Goal: Task Accomplishment & Management: Use online tool/utility

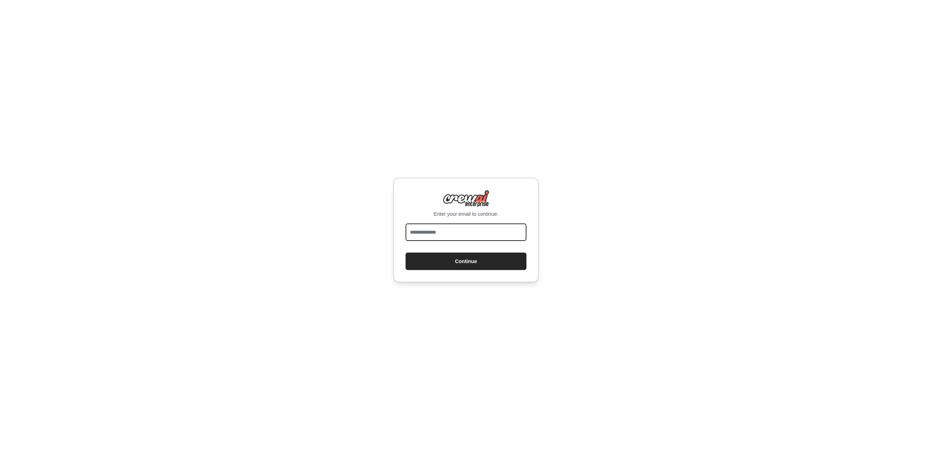
click at [454, 238] on input "email" at bounding box center [466, 232] width 121 height 17
click at [464, 239] on input "email" at bounding box center [466, 232] width 121 height 17
click at [0, 460] on com-1password-button at bounding box center [0, 460] width 0 height 0
click at [431, 238] on input "email" at bounding box center [466, 232] width 121 height 17
click at [705, 67] on div "Enter your email to continue. Continue" at bounding box center [466, 230] width 932 height 460
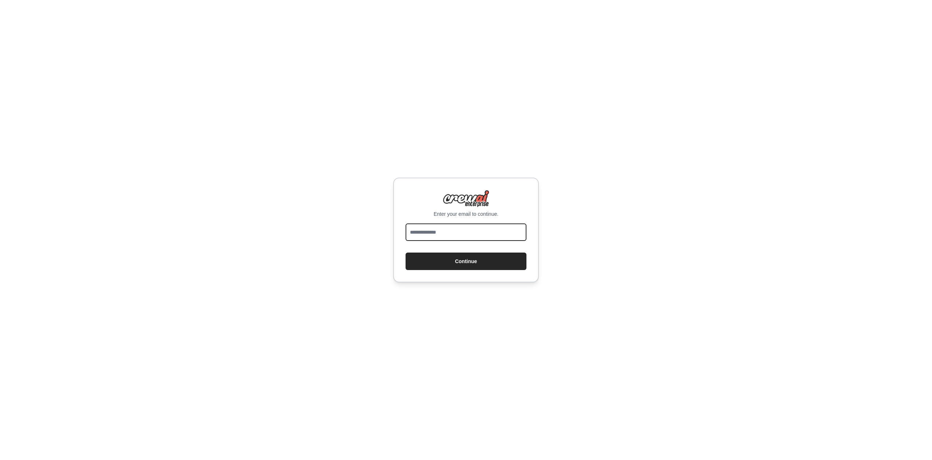
click at [460, 239] on input "email" at bounding box center [466, 232] width 121 height 17
paste input "**********"
type input "**********"
click at [472, 266] on button "Continue" at bounding box center [466, 261] width 121 height 17
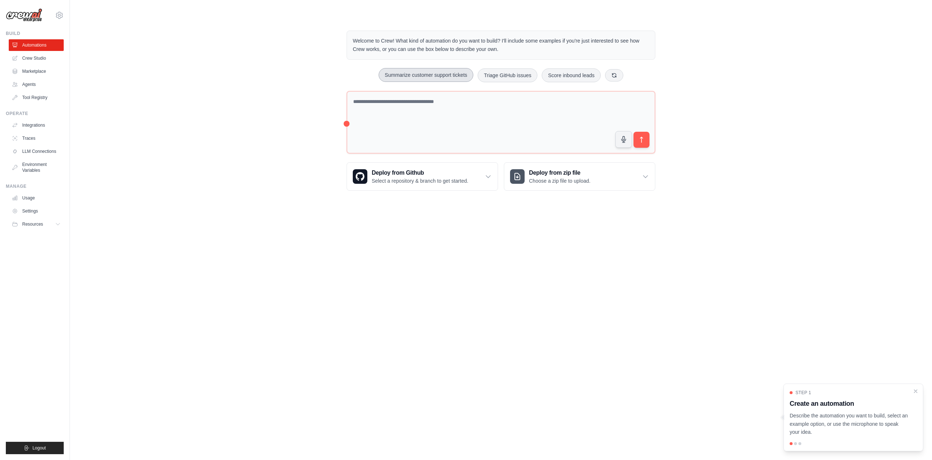
click at [436, 79] on button "Summarize customer support tickets" at bounding box center [426, 75] width 95 height 14
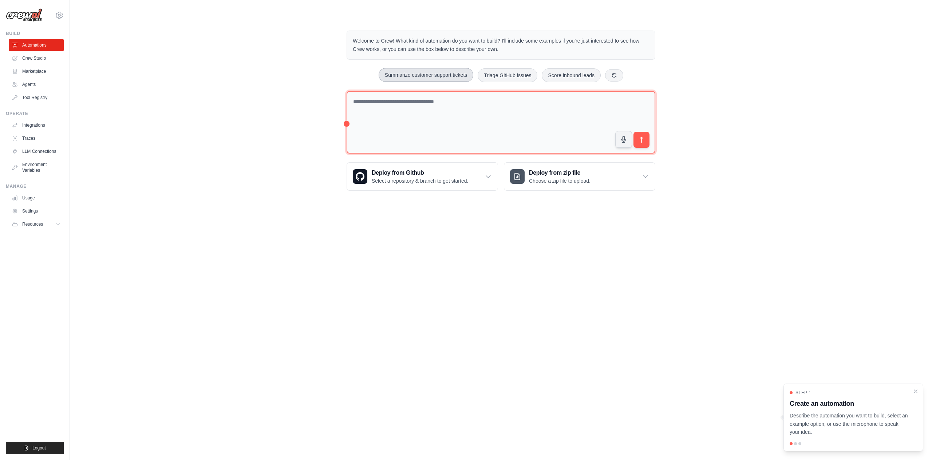
type textarea "**********"
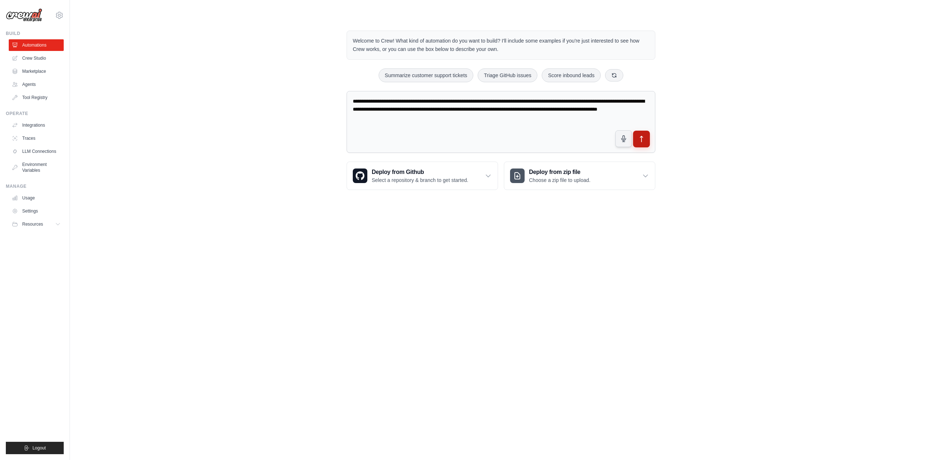
click at [641, 139] on icon "submit" at bounding box center [642, 139] width 3 height 6
click at [556, 126] on textarea "**********" at bounding box center [501, 122] width 309 height 62
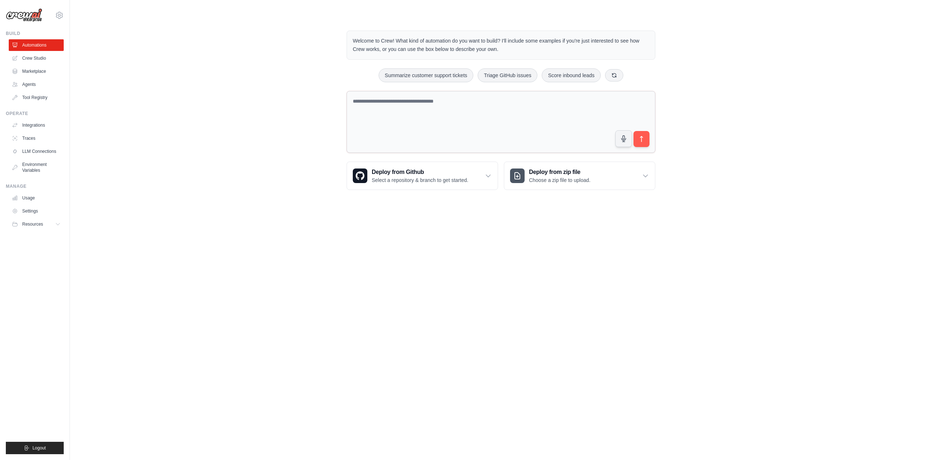
click at [777, 113] on div "Welcome to Crew! What kind of automation do you want to build? I'll include som…" at bounding box center [501, 110] width 839 height 183
click at [413, 74] on button "Summarize customer support tickets" at bounding box center [426, 75] width 95 height 14
click at [645, 138] on icon "submit" at bounding box center [642, 139] width 8 height 8
click at [513, 103] on textarea "**********" at bounding box center [501, 122] width 309 height 62
click at [501, 68] on button "Triage GitHub issues" at bounding box center [508, 75] width 60 height 14
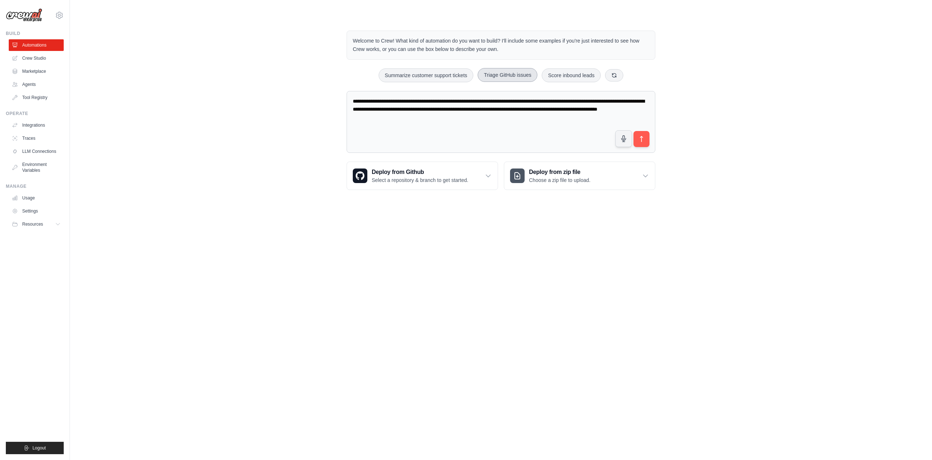
type textarea "**********"
click at [640, 141] on icon "submit" at bounding box center [642, 139] width 8 height 8
click at [733, 131] on div "**********" at bounding box center [501, 110] width 839 height 183
click at [32, 56] on link "Crew Studio" at bounding box center [36, 58] width 55 height 12
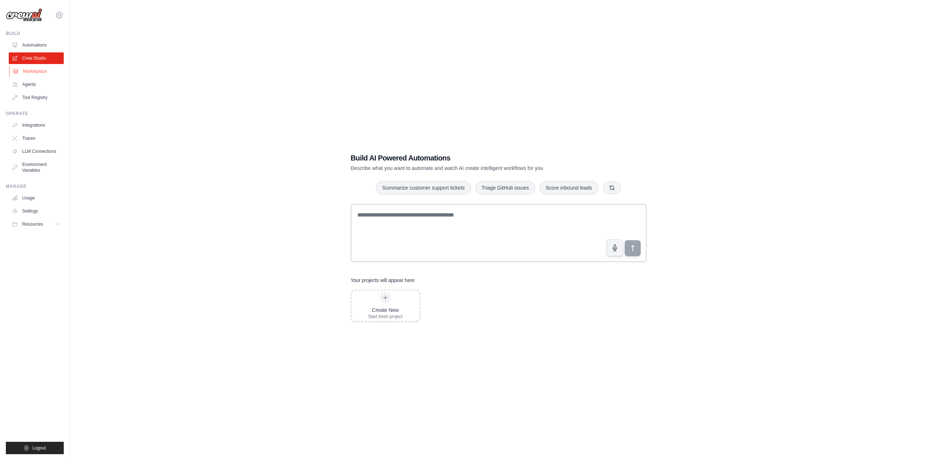
click at [29, 68] on link "Marketplace" at bounding box center [36, 72] width 55 height 12
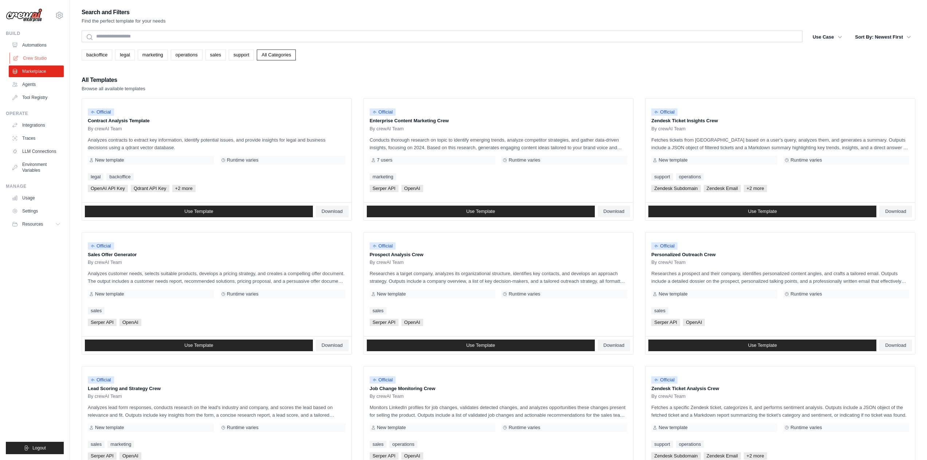
click at [33, 53] on link "Crew Studio" at bounding box center [36, 58] width 55 height 12
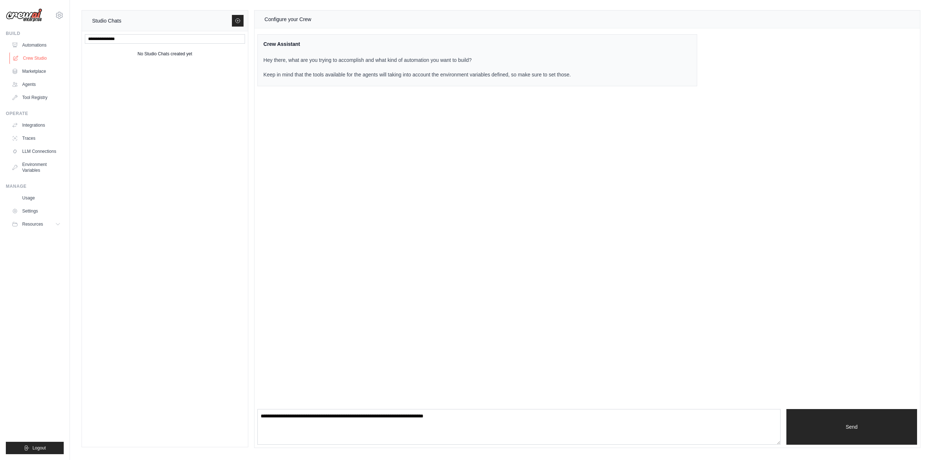
click at [38, 56] on link "Crew Studio" at bounding box center [36, 58] width 55 height 12
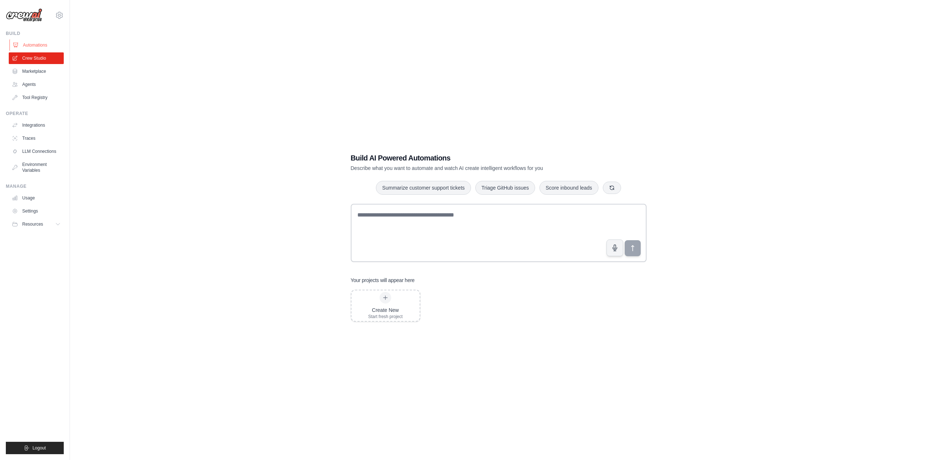
click at [33, 43] on link "Automations" at bounding box center [36, 45] width 55 height 12
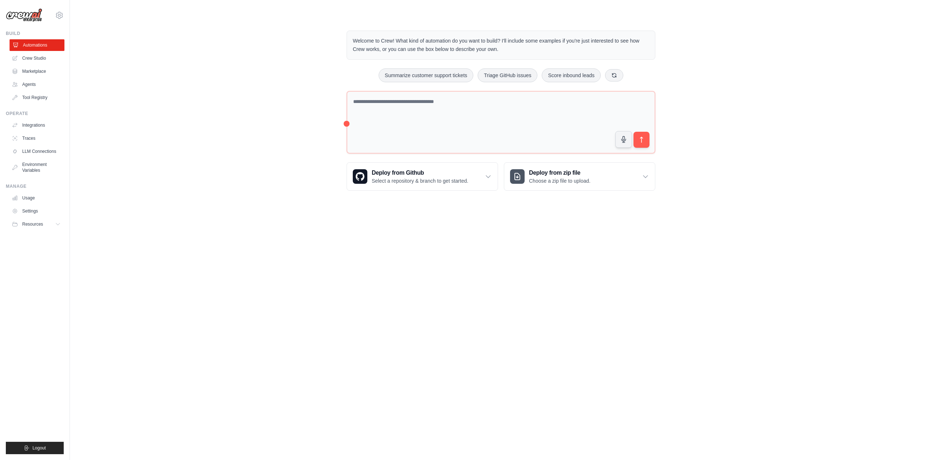
click at [34, 44] on link "Automations" at bounding box center [36, 45] width 55 height 12
click at [39, 59] on link "Crew Studio" at bounding box center [36, 58] width 55 height 12
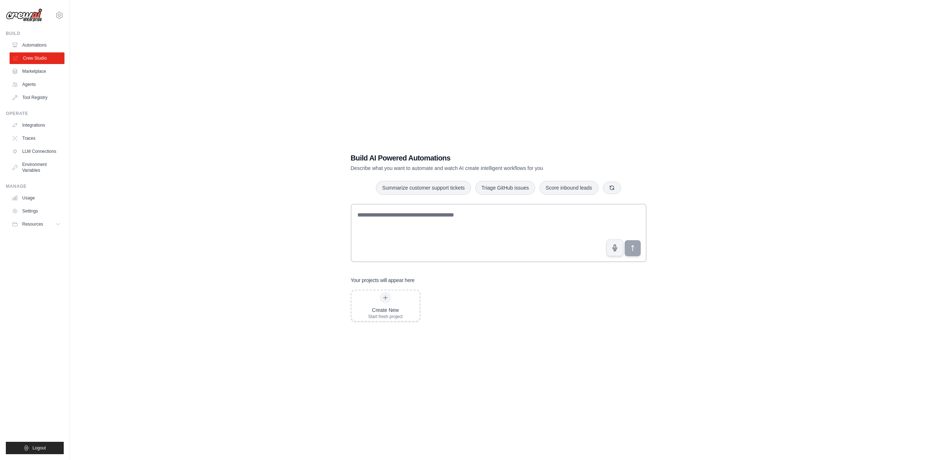
drag, startPoint x: 0, startPoint y: 0, endPoint x: 39, endPoint y: 59, distance: 70.6
click at [39, 59] on link "Crew Studio" at bounding box center [36, 58] width 55 height 12
click at [430, 190] on button "Summarize customer support tickets" at bounding box center [423, 188] width 95 height 14
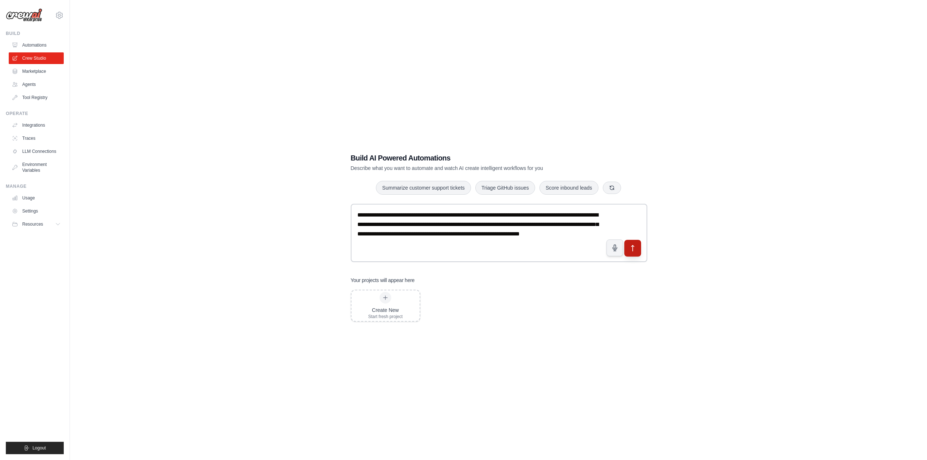
click at [634, 248] on icon "submit" at bounding box center [633, 249] width 8 height 8
click at [34, 71] on link "Marketplace" at bounding box center [36, 72] width 55 height 12
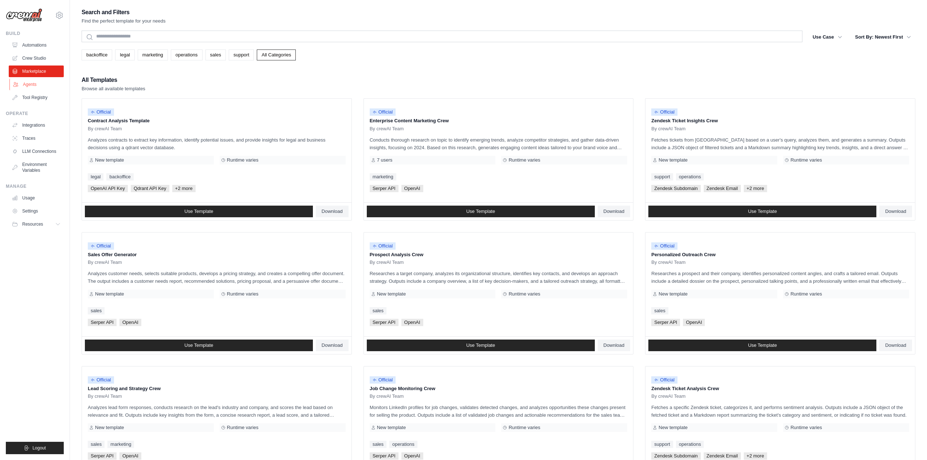
click at [26, 85] on link "Agents" at bounding box center [36, 85] width 55 height 12
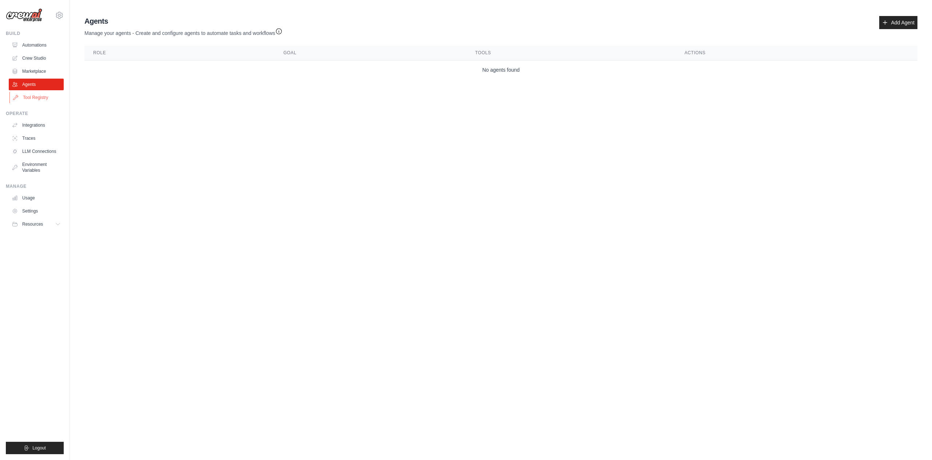
click at [26, 100] on link "Tool Registry" at bounding box center [36, 98] width 55 height 12
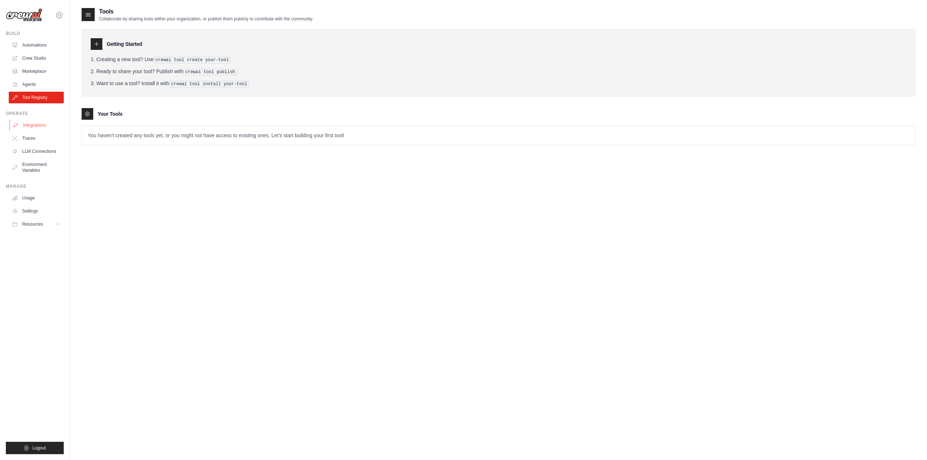
click at [32, 127] on link "Integrations" at bounding box center [36, 125] width 55 height 12
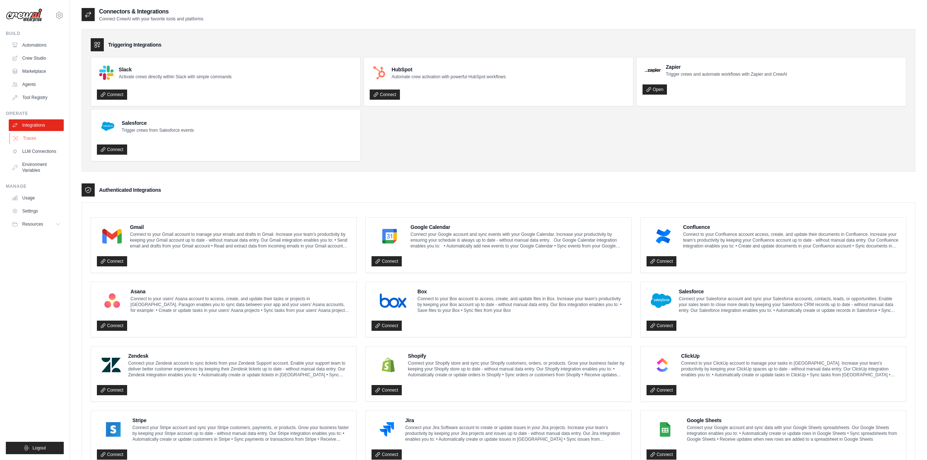
click at [31, 138] on link "Traces" at bounding box center [36, 139] width 55 height 12
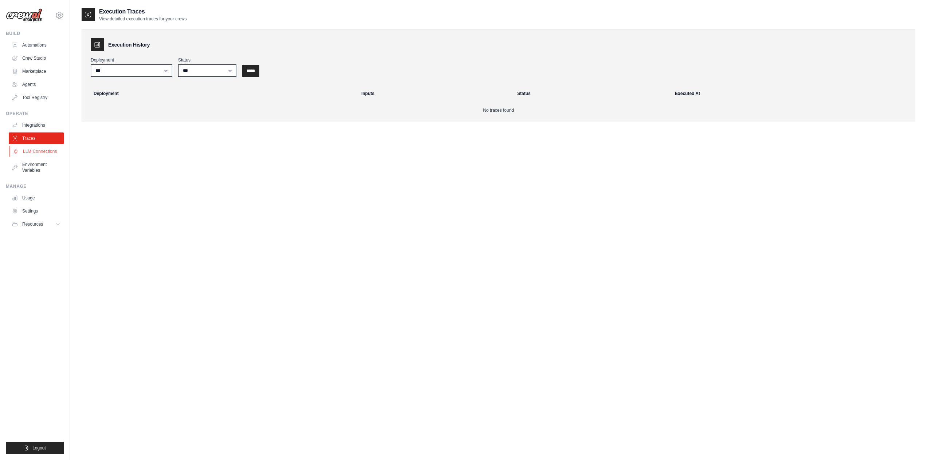
click at [34, 154] on link "LLM Connections" at bounding box center [36, 152] width 55 height 12
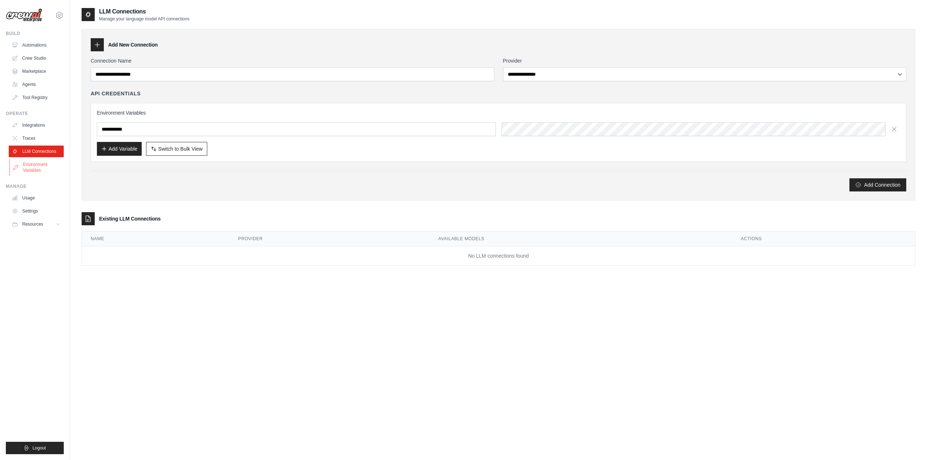
click at [35, 166] on link "Environment Variables" at bounding box center [36, 167] width 55 height 17
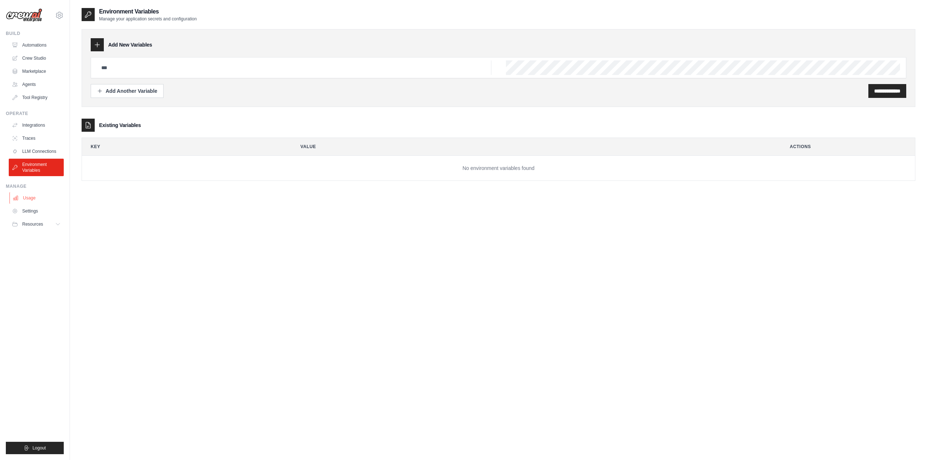
click at [34, 199] on link "Usage" at bounding box center [36, 198] width 55 height 12
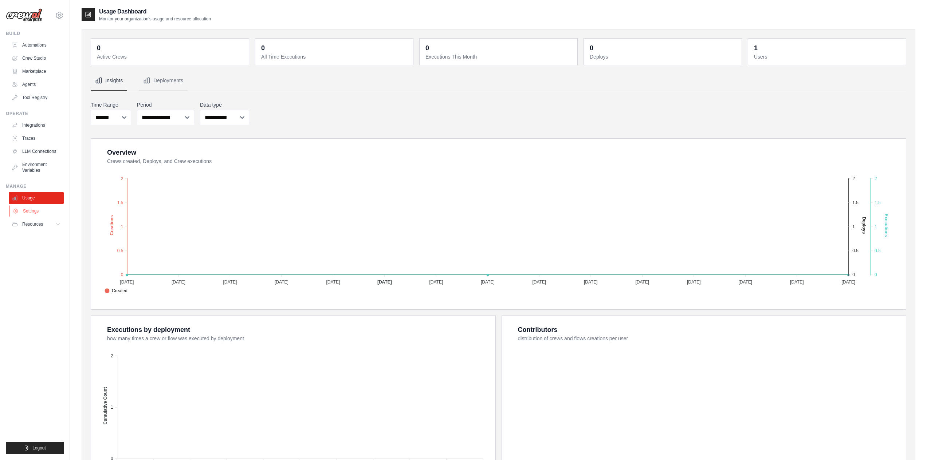
click at [29, 212] on link "Settings" at bounding box center [36, 211] width 55 height 12
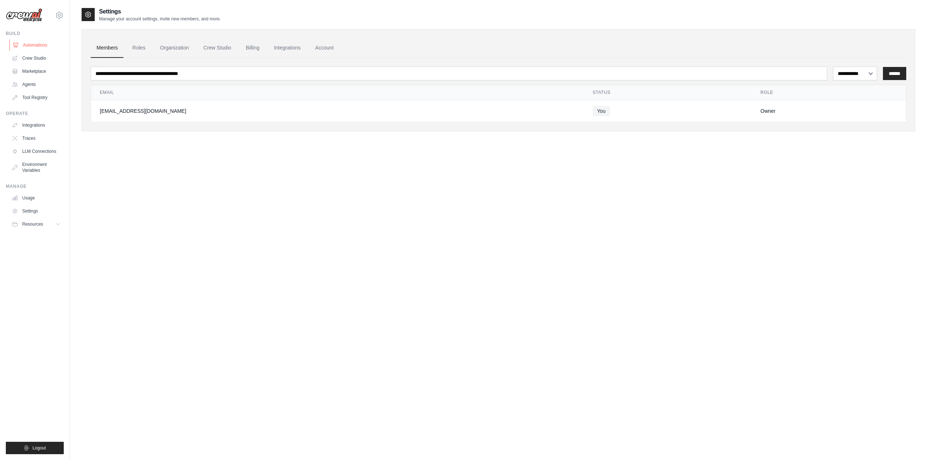
click at [26, 43] on link "Automations" at bounding box center [36, 45] width 55 height 12
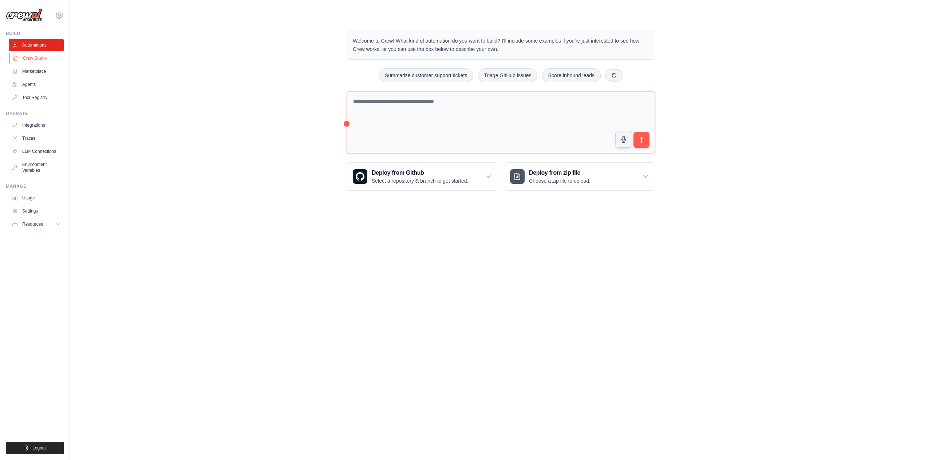
click at [28, 60] on link "Crew Studio" at bounding box center [36, 58] width 55 height 12
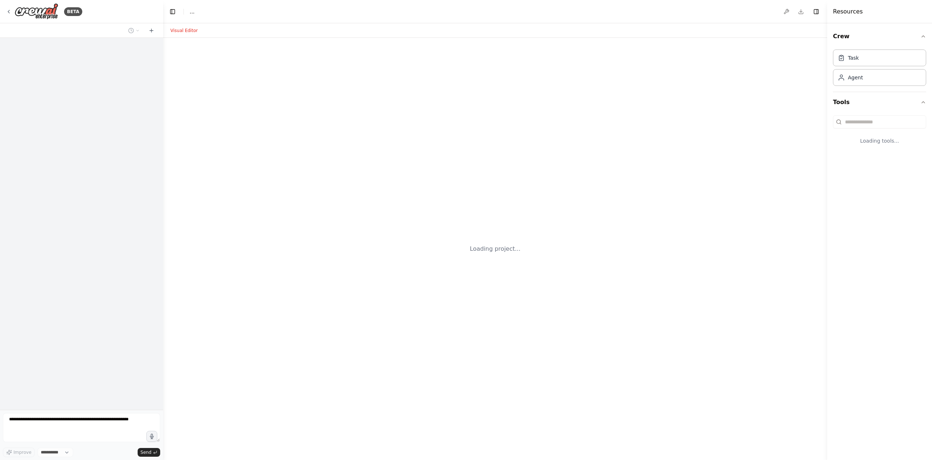
select select "****"
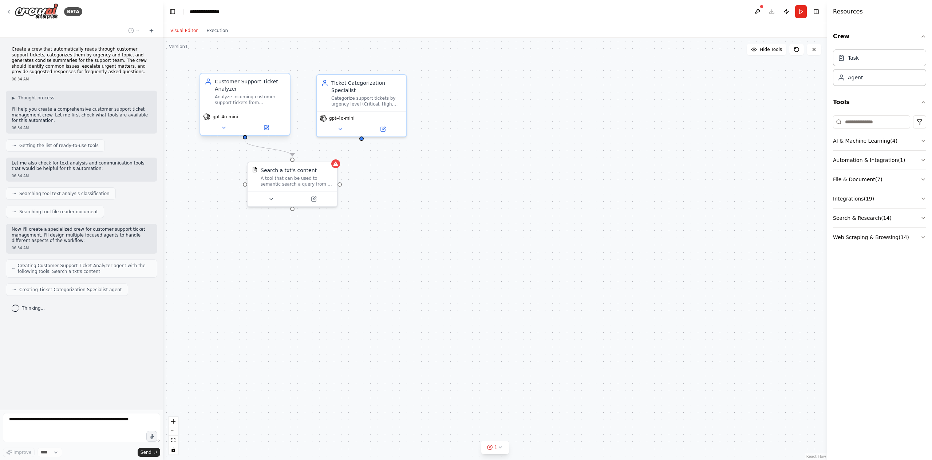
click at [231, 98] on div "Analyze incoming customer support tickets from {ticket_source} to extract key i…" at bounding box center [250, 100] width 71 height 12
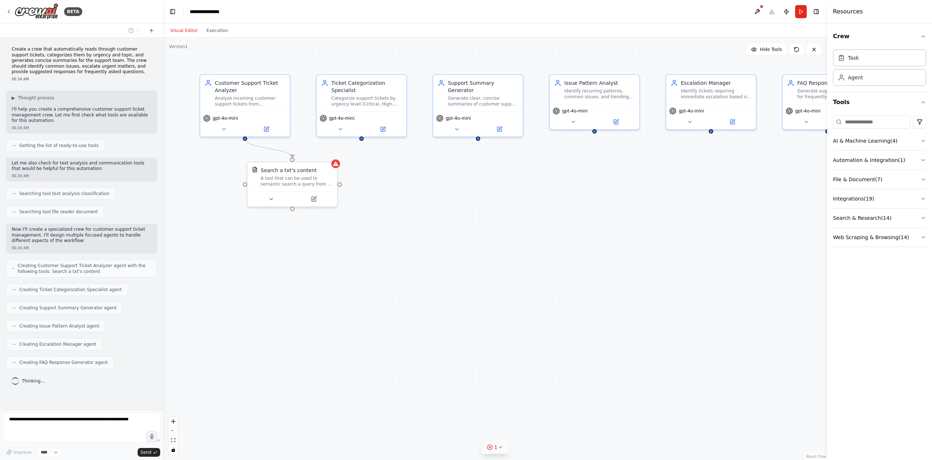
click at [497, 448] on icon at bounding box center [500, 448] width 6 height 6
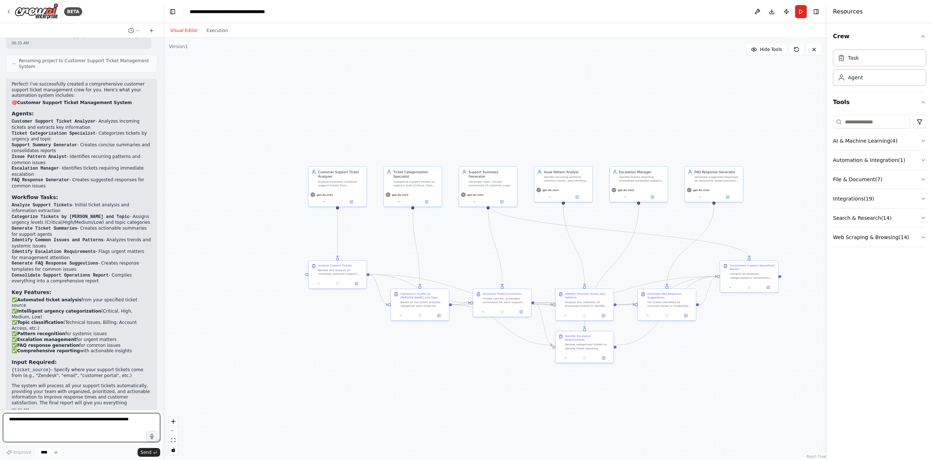
scroll to position [784, 0]
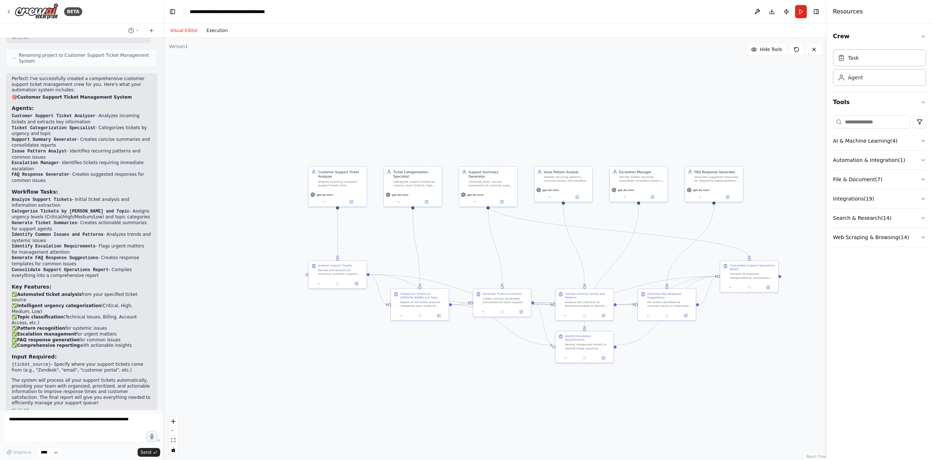
click at [213, 32] on button "Execution" at bounding box center [217, 30] width 30 height 9
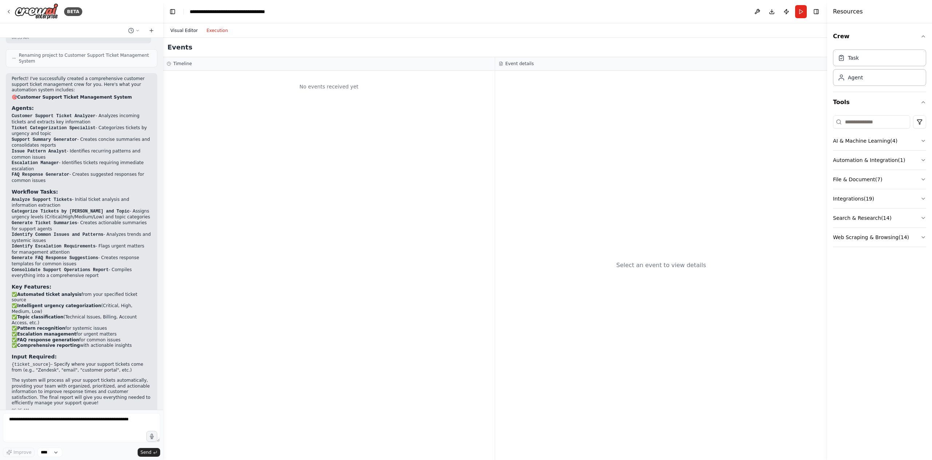
click at [178, 26] on button "Visual Editor" at bounding box center [184, 30] width 36 height 9
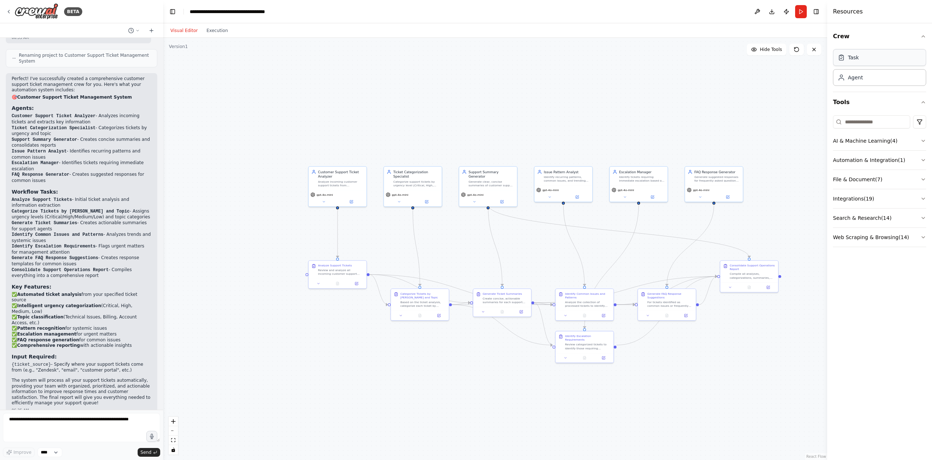
click at [852, 64] on div "Task" at bounding box center [879, 57] width 93 height 17
click at [339, 181] on div "Analyze incoming customer support tickets from {ticket_source} to extract key i…" at bounding box center [341, 183] width 46 height 8
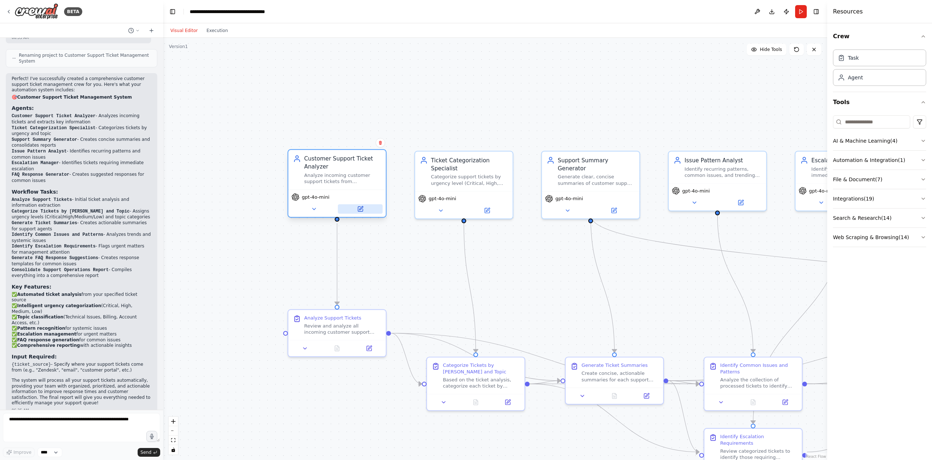
click at [360, 209] on icon at bounding box center [361, 208] width 4 height 4
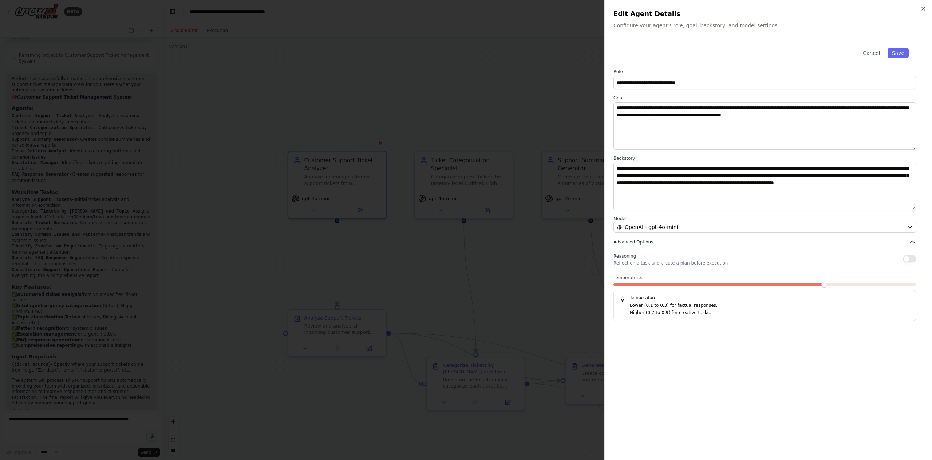
click at [913, 242] on icon "button" at bounding box center [912, 242] width 7 height 7
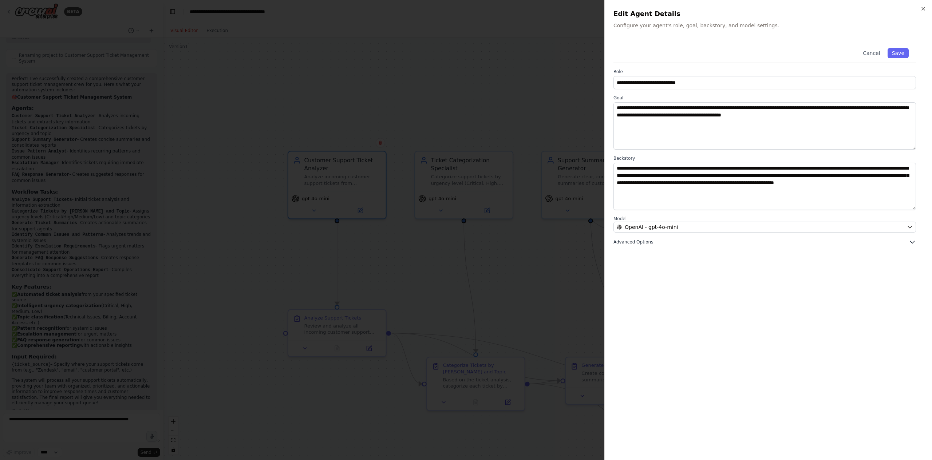
click at [913, 242] on icon "button" at bounding box center [912, 242] width 7 height 7
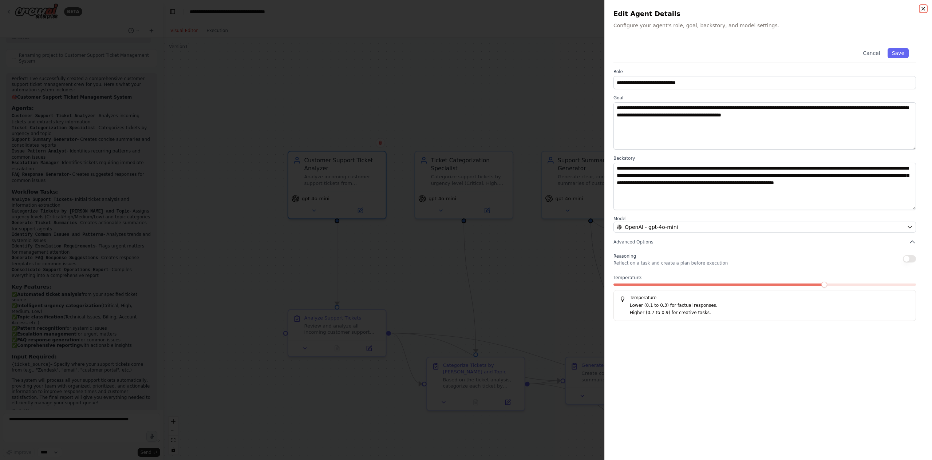
click at [921, 7] on icon "button" at bounding box center [924, 9] width 6 height 6
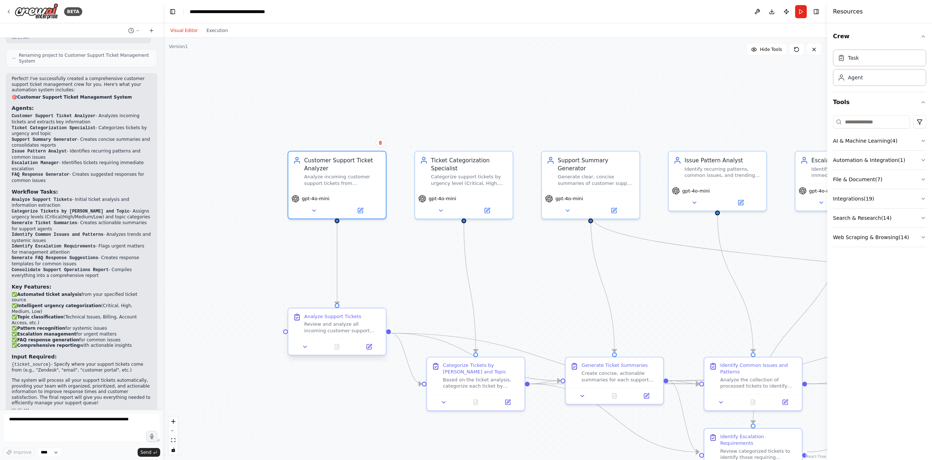
click at [328, 324] on div "Review and analyze all incoming customer support tickets from {ticket_source}. …" at bounding box center [342, 327] width 77 height 13
click at [333, 334] on div "Analyze Support Tickets Review and analyze all incoming customer support ticket…" at bounding box center [337, 323] width 98 height 30
click at [371, 348] on icon at bounding box center [369, 346] width 5 height 5
click at [369, 347] on icon at bounding box center [370, 346] width 4 height 4
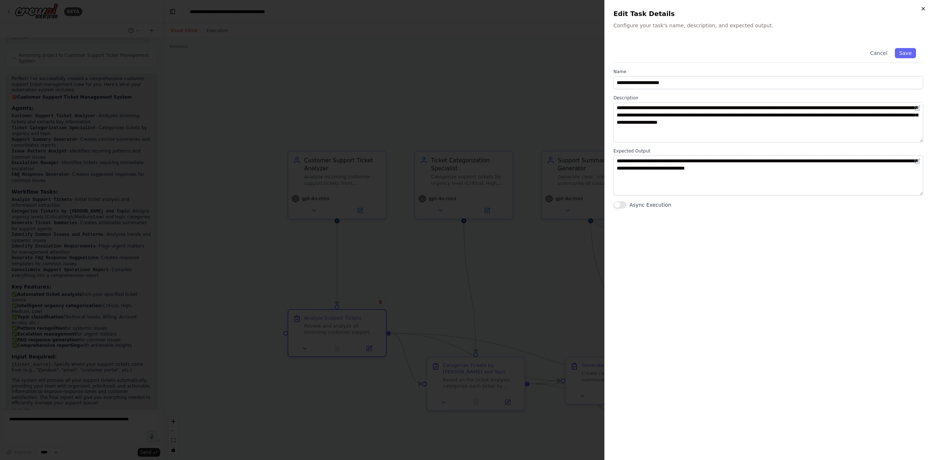
click at [925, 7] on icon "button" at bounding box center [924, 9] width 6 height 6
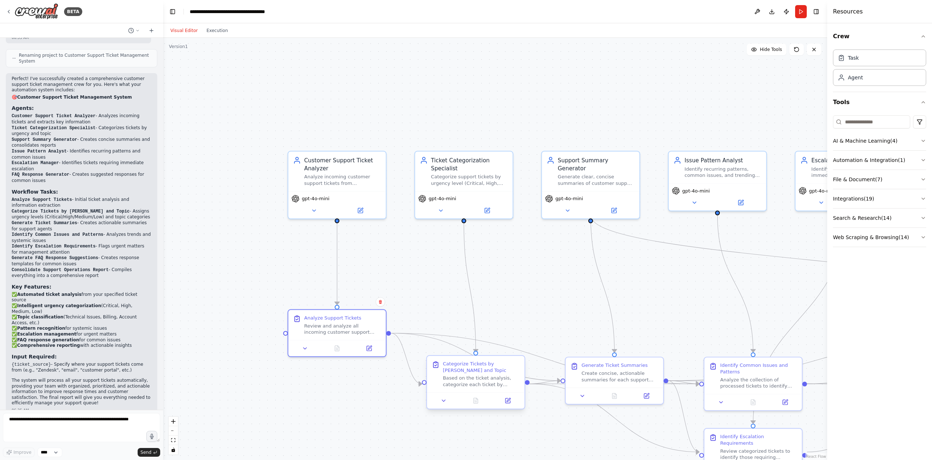
click at [483, 369] on div "Categorize Tickets by Urgency and Topic" at bounding box center [481, 367] width 77 height 13
click at [514, 399] on button at bounding box center [507, 400] width 27 height 9
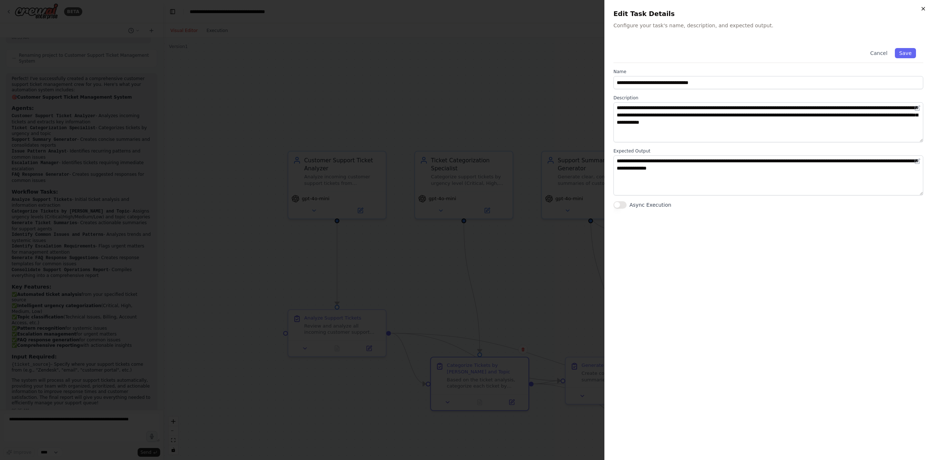
click at [922, 7] on icon "button" at bounding box center [924, 9] width 6 height 6
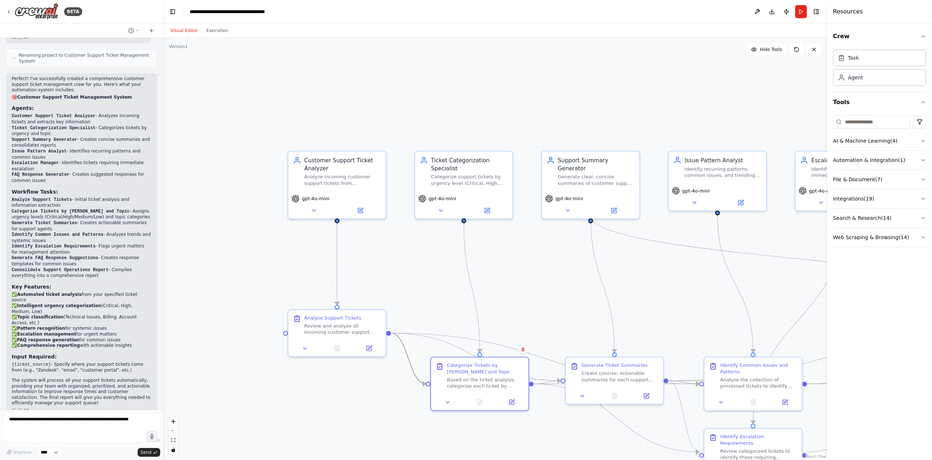
click at [414, 373] on icon "Edge from 81245e42-4817-48a8-b3b0-70c2b3de3d05 to a3044cb4-5792-4cec-87fb-32bbd…" at bounding box center [408, 358] width 35 height 51
click at [879, 272] on div "Crew Task Agent Tools AI & Machine Learning ( 4 ) Automation & Integration ( 1 …" at bounding box center [879, 241] width 105 height 437
click at [921, 139] on icon "button" at bounding box center [924, 141] width 6 height 6
click at [921, 138] on icon "button" at bounding box center [924, 141] width 6 height 6
click at [56, 457] on select "****" at bounding box center [50, 452] width 25 height 9
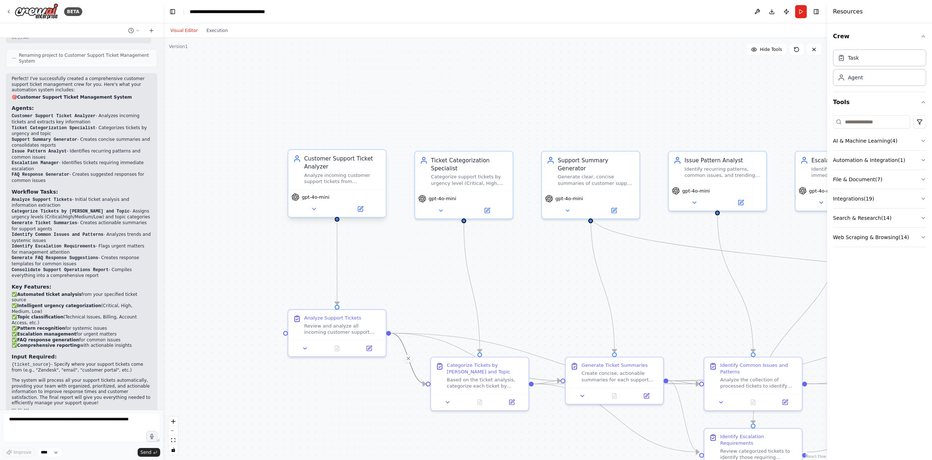
click at [336, 163] on div "Customer Support Ticket Analyzer" at bounding box center [342, 163] width 77 height 16
drag, startPoint x: 348, startPoint y: 172, endPoint x: 331, endPoint y: 173, distance: 17.5
click at [331, 173] on div "Analyze incoming customer support tickets from {ticket_source} to extract key i…" at bounding box center [326, 178] width 77 height 13
click at [302, 209] on button at bounding box center [298, 208] width 45 height 9
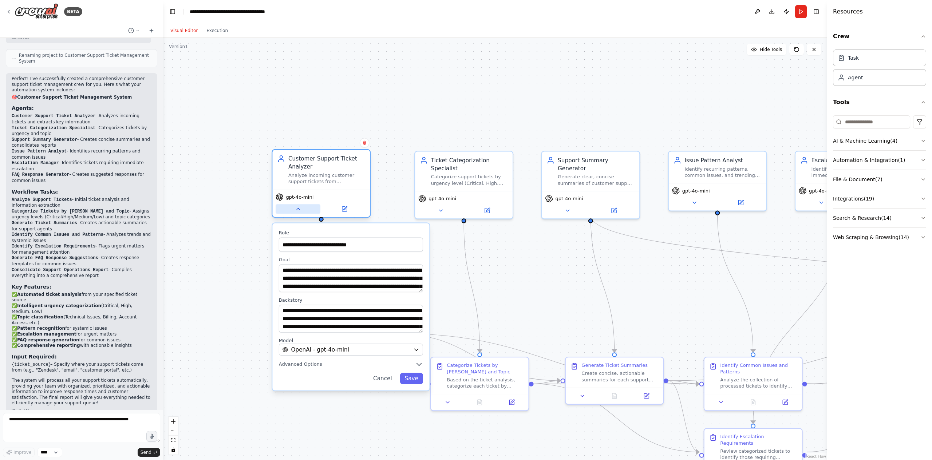
click at [299, 210] on icon at bounding box center [298, 209] width 6 height 6
click at [383, 378] on button "Cancel" at bounding box center [383, 378] width 28 height 11
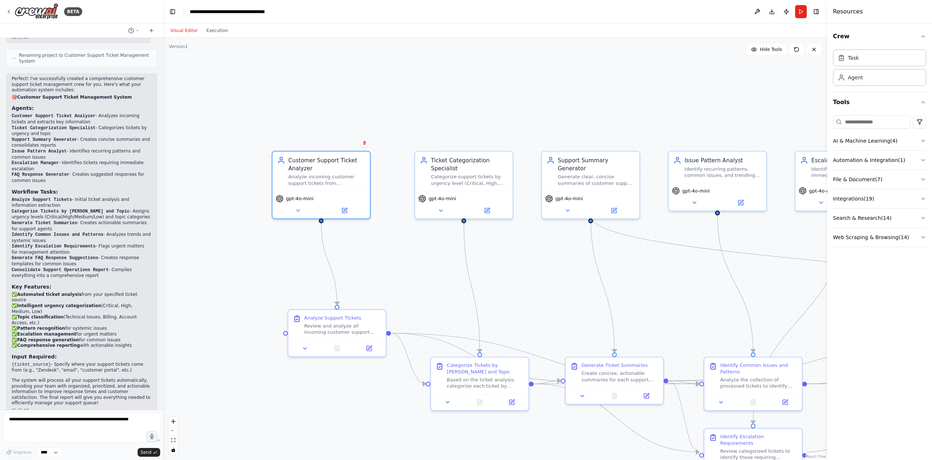
click at [724, 10] on header "**********" at bounding box center [495, 11] width 664 height 23
click at [753, 13] on button at bounding box center [758, 11] width 12 height 13
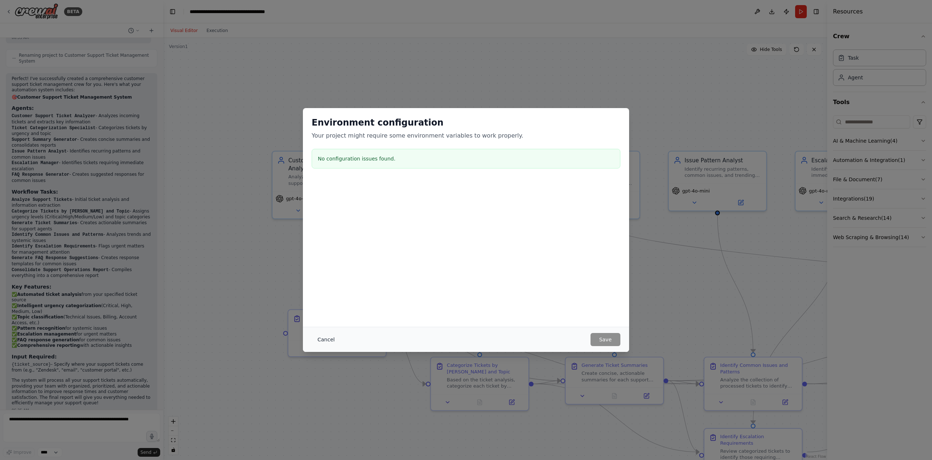
click at [322, 345] on div "Cancel Save" at bounding box center [466, 339] width 326 height 25
click at [323, 343] on button "Cancel" at bounding box center [326, 339] width 29 height 13
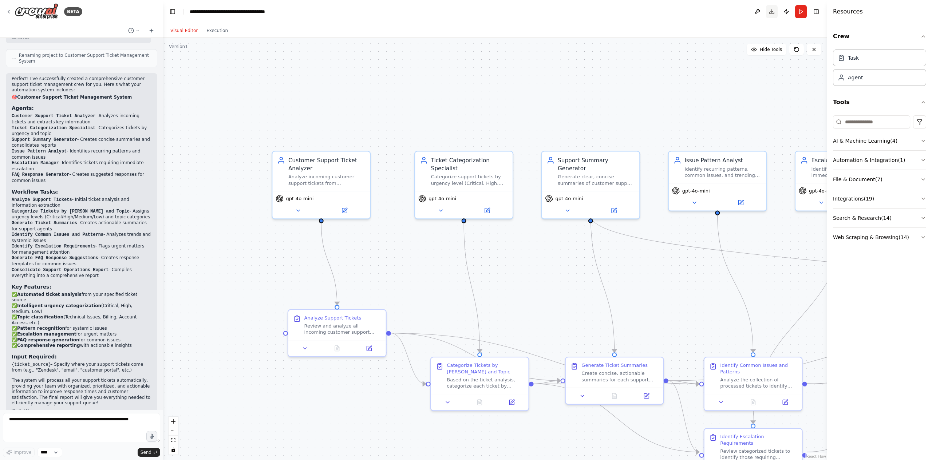
click at [775, 10] on button "Download" at bounding box center [772, 11] width 12 height 13
click at [685, 1] on header "**********" at bounding box center [495, 11] width 664 height 23
click at [773, 11] on button "Download" at bounding box center [772, 11] width 12 height 13
click at [693, 14] on header "**********" at bounding box center [495, 11] width 664 height 23
click at [787, 13] on button "Publish" at bounding box center [787, 11] width 12 height 13
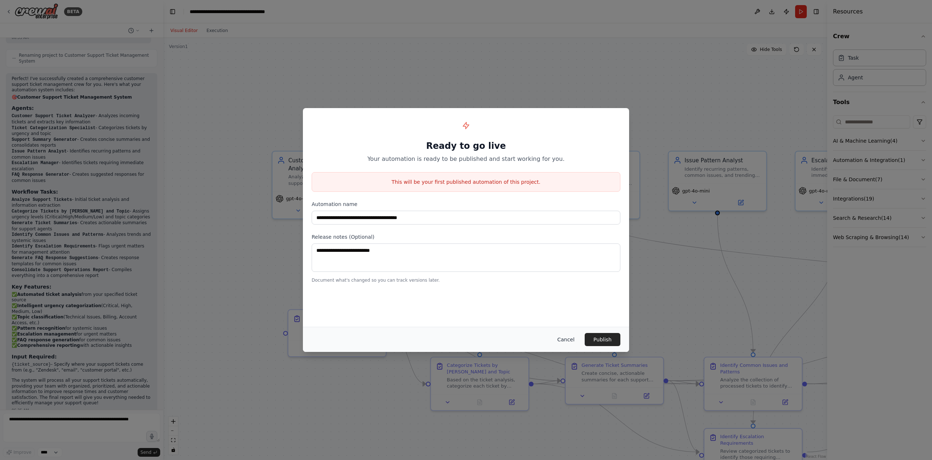
click at [568, 340] on button "Cancel" at bounding box center [566, 339] width 29 height 13
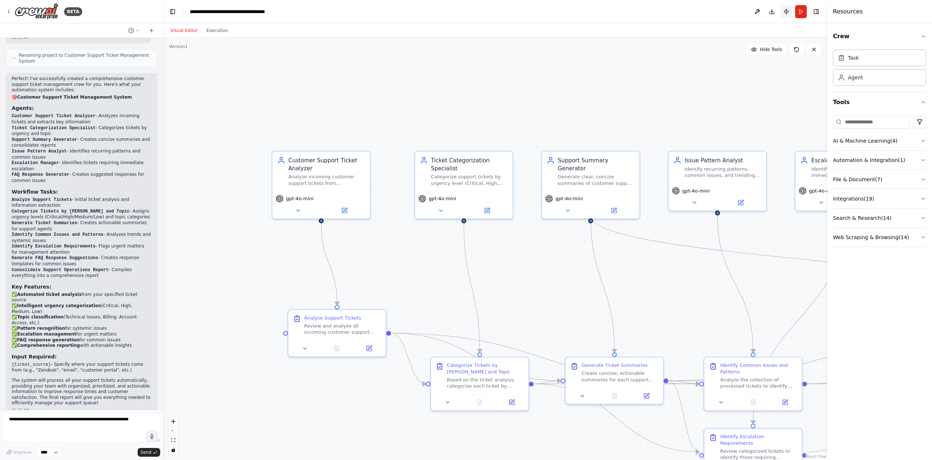
click at [785, 13] on button "Publish" at bounding box center [787, 11] width 12 height 13
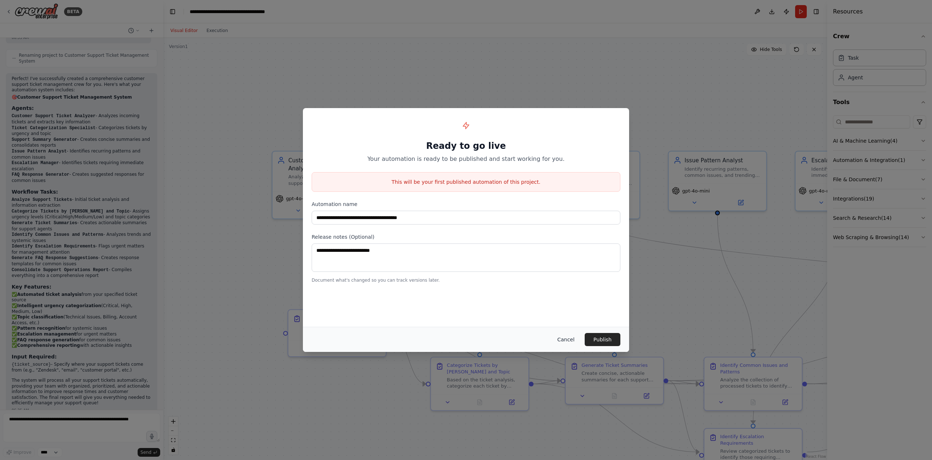
click at [564, 342] on button "Cancel" at bounding box center [566, 339] width 29 height 13
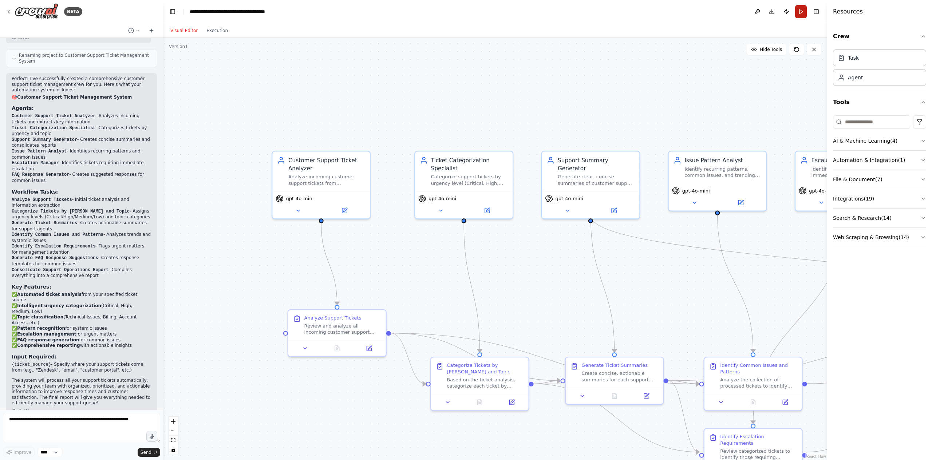
click at [802, 16] on button "Run" at bounding box center [801, 11] width 12 height 13
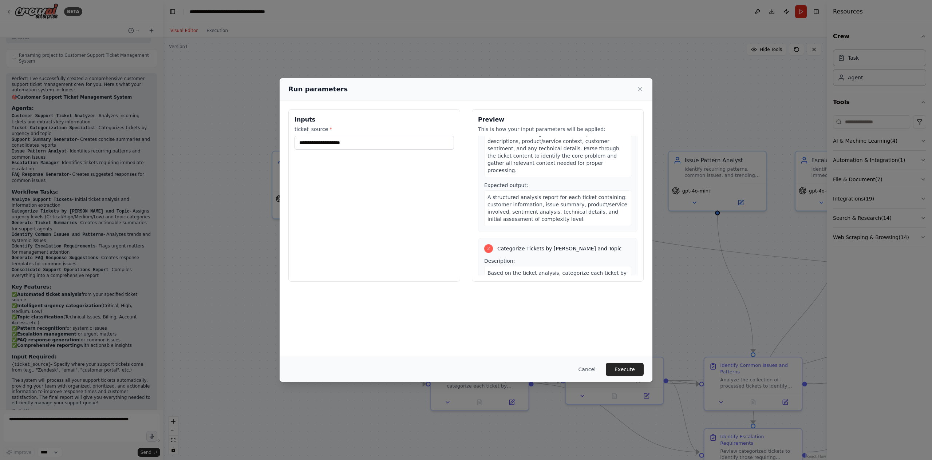
scroll to position [0, 0]
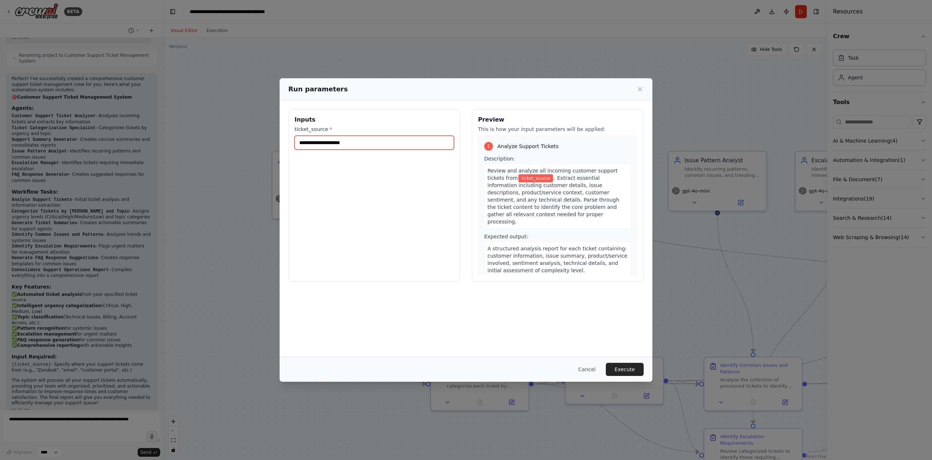
click at [344, 142] on input "ticket_source *" at bounding box center [375, 143] width 160 height 14
click at [587, 369] on button "Cancel" at bounding box center [587, 369] width 29 height 13
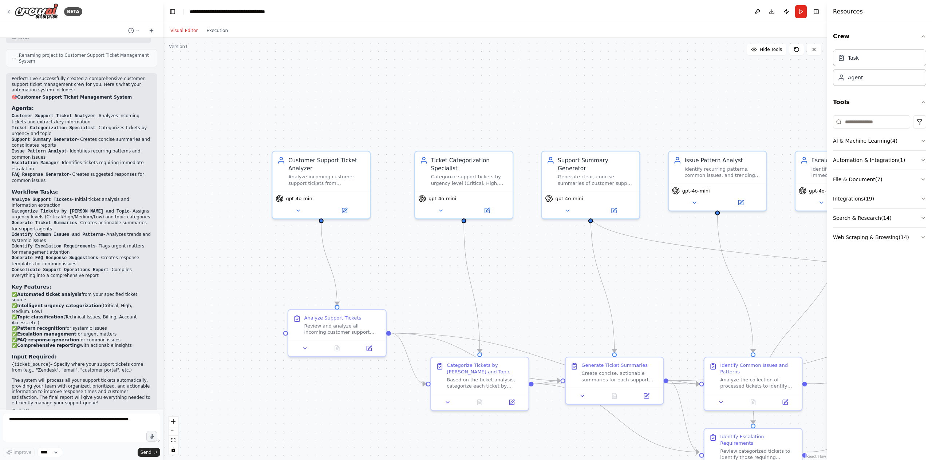
click at [4, 9] on div "BETA" at bounding box center [81, 11] width 163 height 23
click at [7, 9] on icon at bounding box center [9, 12] width 6 height 6
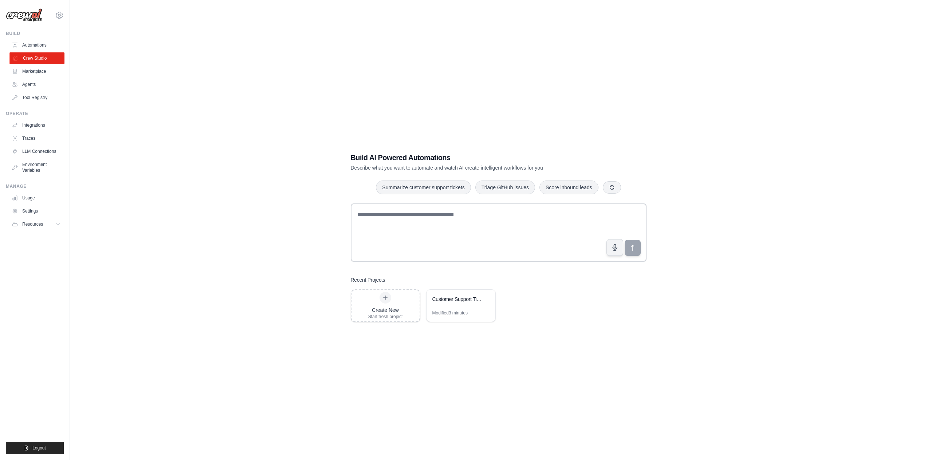
click at [26, 59] on link "Crew Studio" at bounding box center [36, 58] width 55 height 12
click at [386, 302] on div at bounding box center [385, 298] width 12 height 12
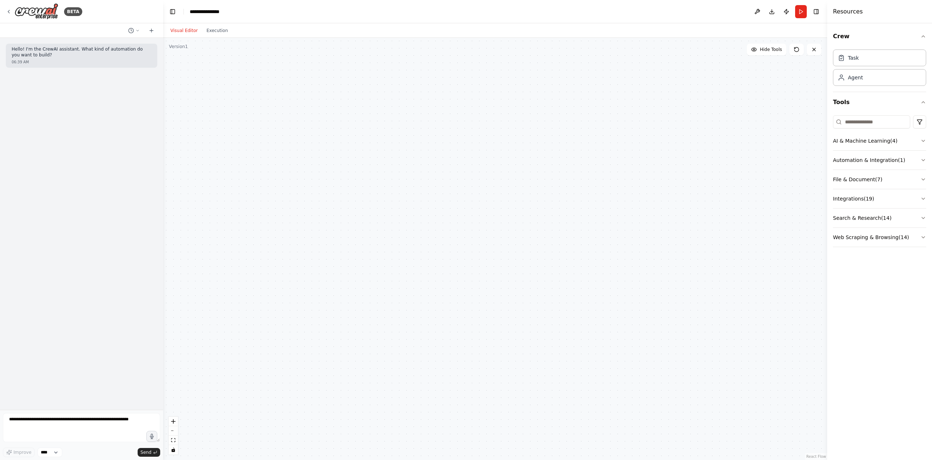
click at [620, 98] on div at bounding box center [495, 249] width 664 height 422
click at [342, 135] on div "Goal of the agent" at bounding box center [359, 133] width 71 height 6
click at [375, 155] on icon at bounding box center [376, 158] width 6 height 6
click at [371, 160] on button at bounding box center [375, 157] width 41 height 9
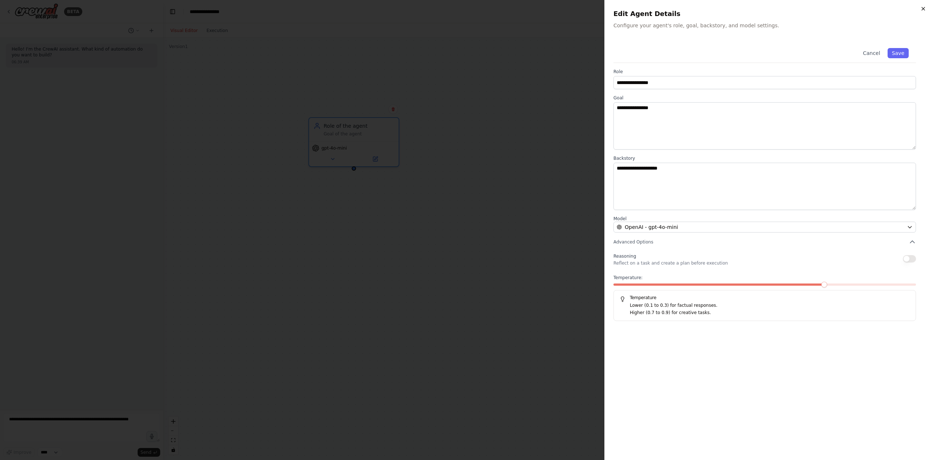
click at [921, 10] on icon "button" at bounding box center [924, 9] width 6 height 6
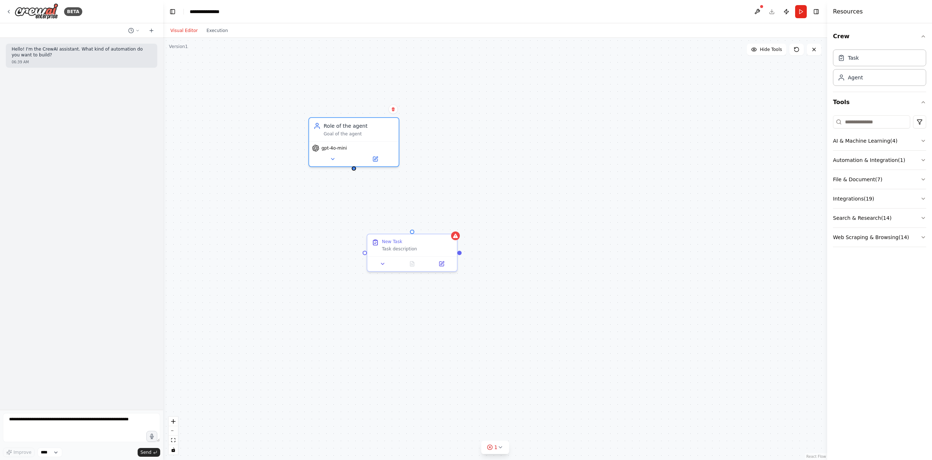
click at [354, 171] on div "Role of the agent Goal of the agent gpt-4o-mini New Task Task description" at bounding box center [495, 249] width 664 height 422
drag, startPoint x: 354, startPoint y: 168, endPoint x: 412, endPoint y: 233, distance: 87.7
click at [412, 233] on div "Role of the agent Goal of the agent gpt-4o-mini New Task Task description" at bounding box center [495, 248] width 664 height 422
drag, startPoint x: 460, startPoint y: 251, endPoint x: 559, endPoint y: 251, distance: 99.4
click at [559, 251] on div ".deletable-edge-delete-btn { width: 20px; height: 20px; border: 0px solid #ffff…" at bounding box center [495, 249] width 664 height 422
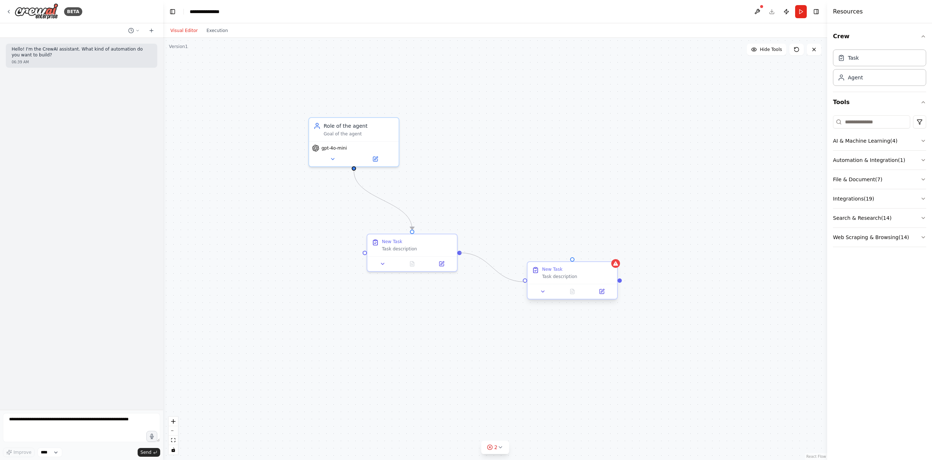
drag, startPoint x: 458, startPoint y: 251, endPoint x: 528, endPoint y: 283, distance: 76.1
click at [528, 283] on div "Role of the agent Goal of the agent gpt-4o-mini New Task Task description New T…" at bounding box center [495, 248] width 664 height 422
drag, startPoint x: 355, startPoint y: 168, endPoint x: 576, endPoint y: 267, distance: 242.0
click at [576, 267] on div "Role of the agent Goal of the agent gpt-4o-mini New Task Task description New T…" at bounding box center [495, 248] width 664 height 422
click at [622, 282] on div ".deletable-edge-delete-btn { width: 20px; height: 20px; border: 0px solid #ffff…" at bounding box center [495, 249] width 664 height 422
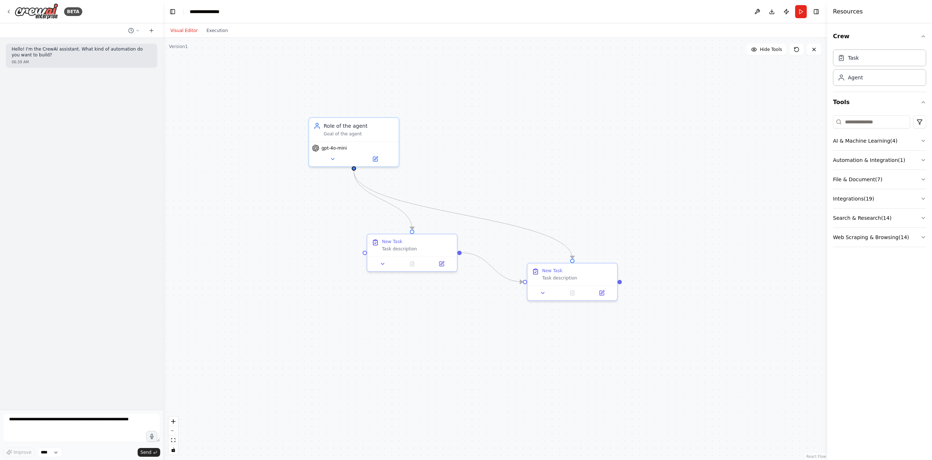
click at [622, 282] on div ".deletable-edge-delete-btn { width: 20px; height: 20px; border: 0px solid #ffff…" at bounding box center [495, 249] width 664 height 422
drag, startPoint x: 618, startPoint y: 280, endPoint x: 265, endPoint y: 198, distance: 362.1
click at [265, 198] on div "Role of the agent Goal of the agent gpt-4o-mini New Task Task description New T…" at bounding box center [318, 257] width 354 height 225
